Goal: Learn about a topic

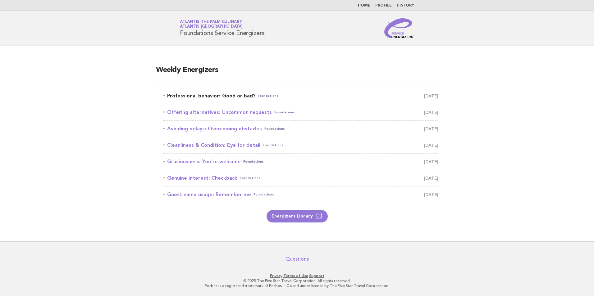
click at [229, 98] on link "Professional behavior: Good or bad? Foundations October 3" at bounding box center [300, 96] width 275 height 9
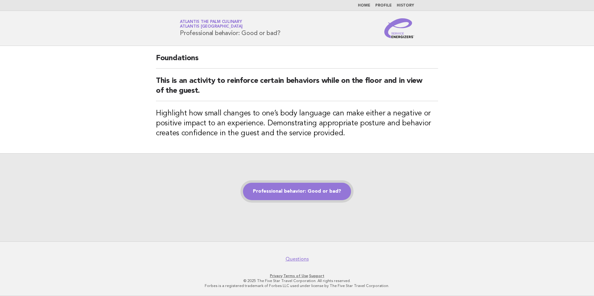
click at [309, 198] on link "Professional behavior: Good or bad?" at bounding box center [297, 191] width 108 height 17
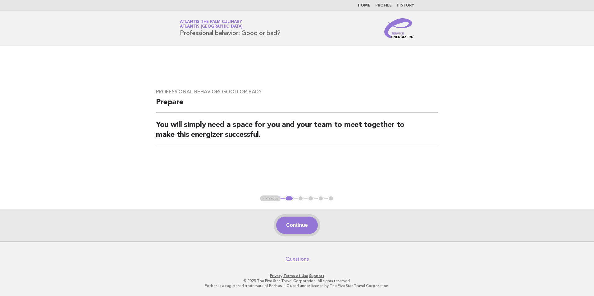
click at [304, 226] on button "Continue" at bounding box center [296, 225] width 41 height 17
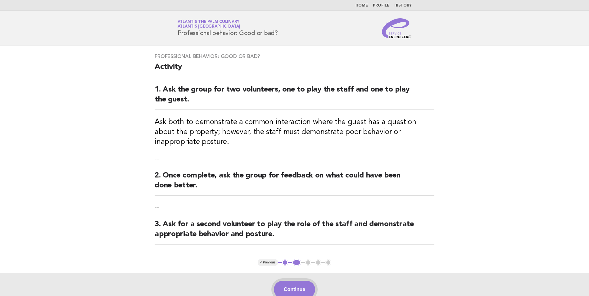
click at [295, 289] on button "Continue" at bounding box center [294, 289] width 41 height 17
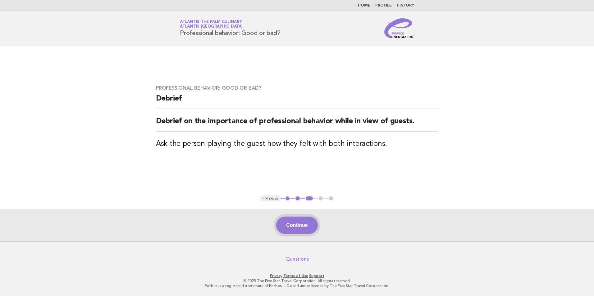
click at [303, 228] on button "Continue" at bounding box center [296, 225] width 41 height 17
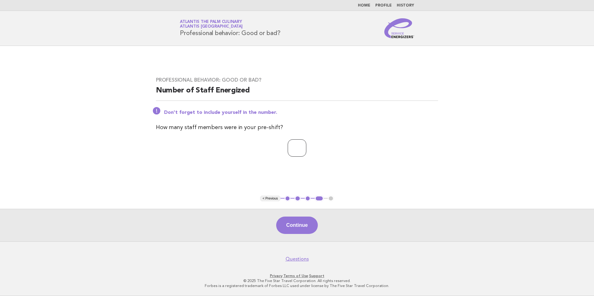
click at [306, 147] on input "*" at bounding box center [297, 147] width 19 height 17
type input "*"
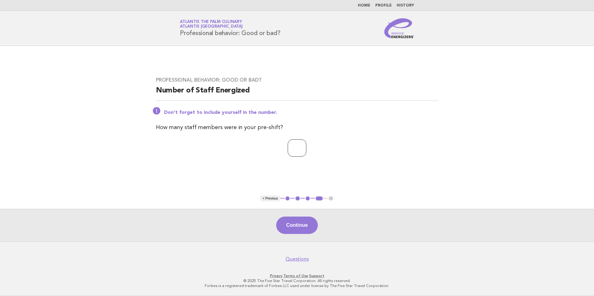
click at [306, 147] on input "*" at bounding box center [297, 147] width 19 height 17
click at [303, 223] on button "Continue" at bounding box center [296, 225] width 41 height 17
